Goal: Complete application form

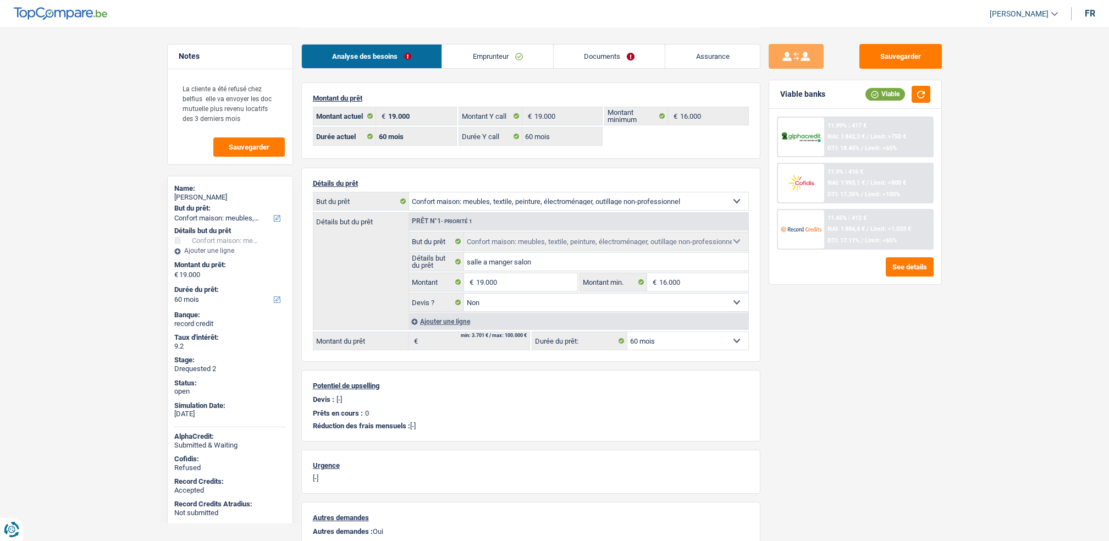
select select "household"
select select "60"
select select "32"
select select "divorced"
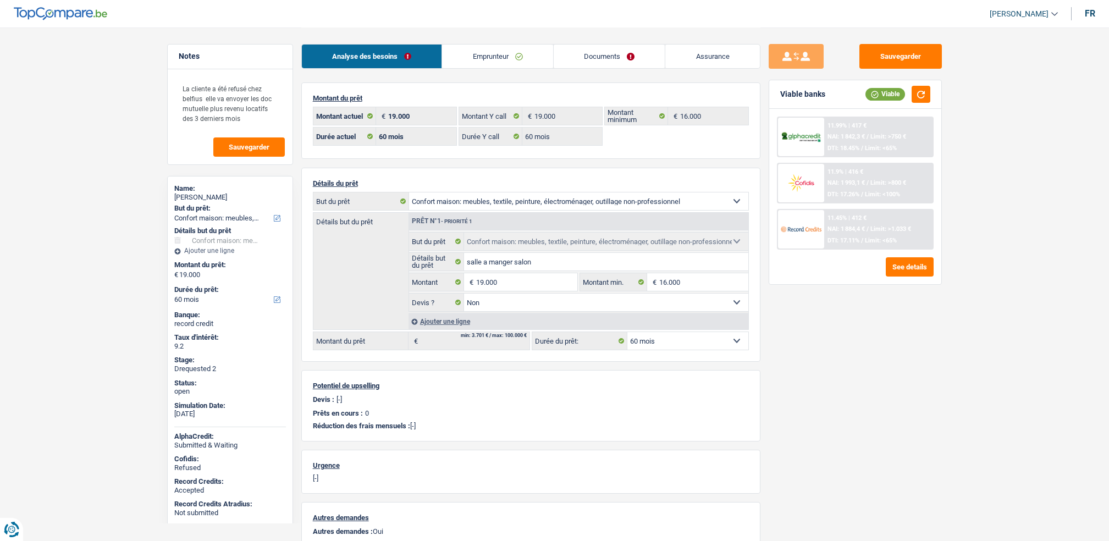
select select "ownerWithoutMortgage"
select select "BE"
click at [480, 45] on link "Emprunteur" at bounding box center [497, 57] width 111 height 24
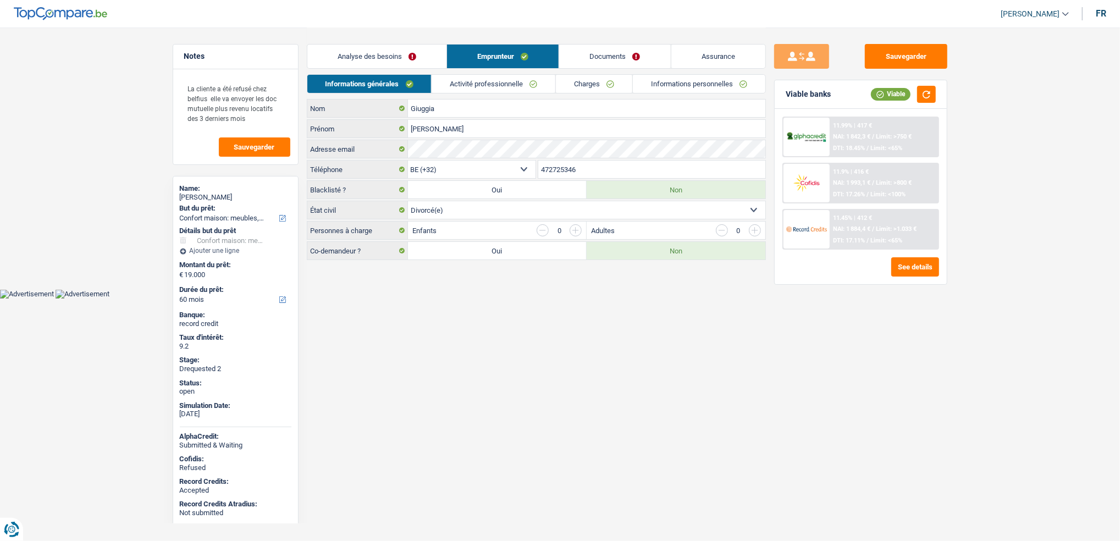
click at [480, 55] on link "Emprunteur" at bounding box center [503, 57] width 112 height 24
click at [472, 80] on link "Activité professionnelle" at bounding box center [494, 84] width 124 height 18
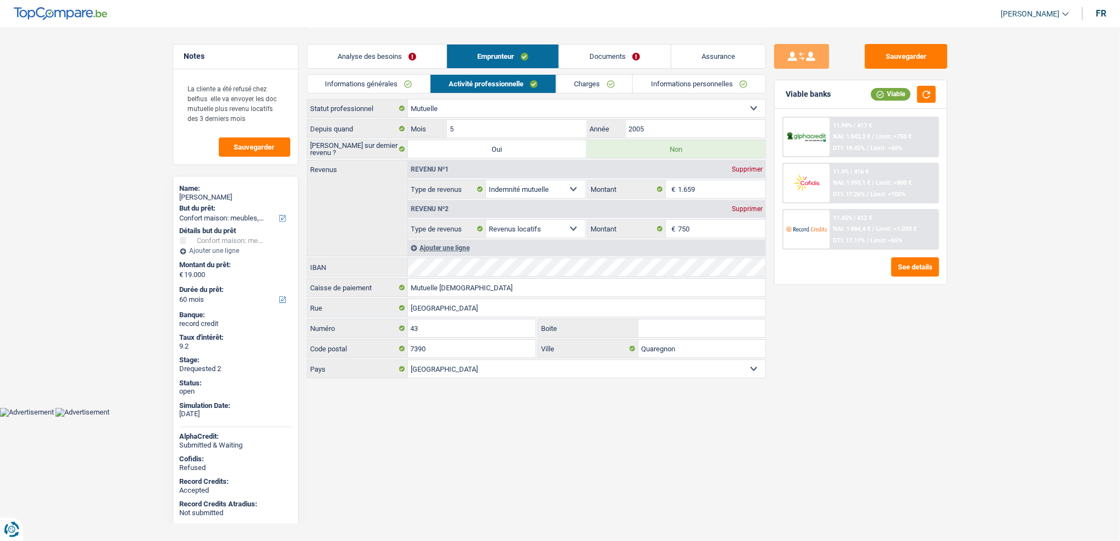
click at [606, 81] on link "Charges" at bounding box center [594, 84] width 76 height 18
